Goal: Information Seeking & Learning: Learn about a topic

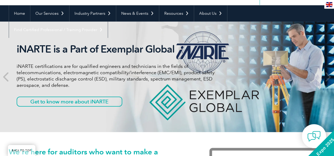
scroll to position [53, 0]
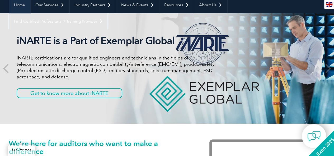
click at [23, 4] on link "Home" at bounding box center [19, 5] width 21 height 16
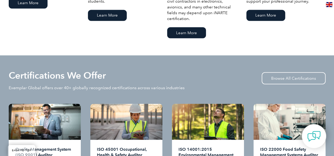
scroll to position [442, 0]
